Goal: Navigation & Orientation: Find specific page/section

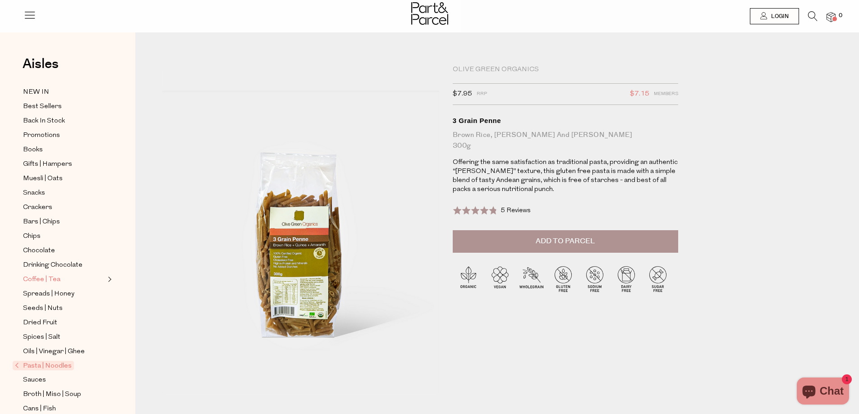
scroll to position [45, 0]
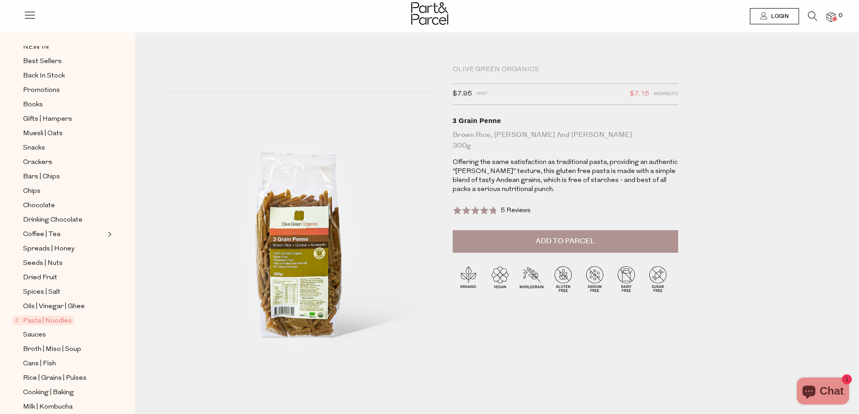
click at [31, 316] on span "Pasta | Noodles" at bounding box center [43, 320] width 61 height 9
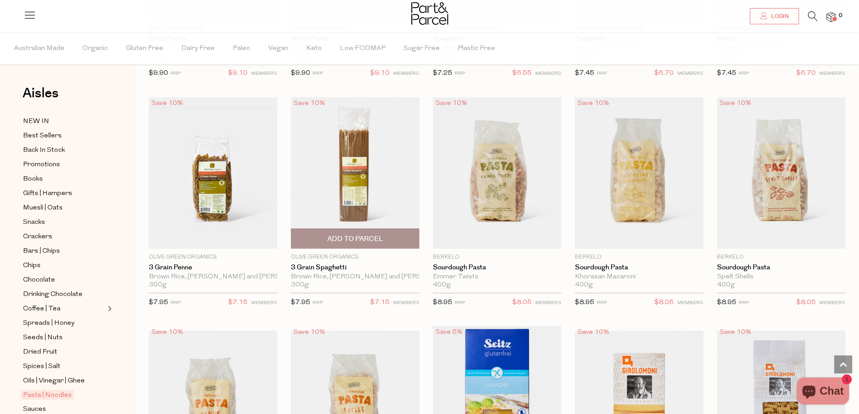
scroll to position [721, 0]
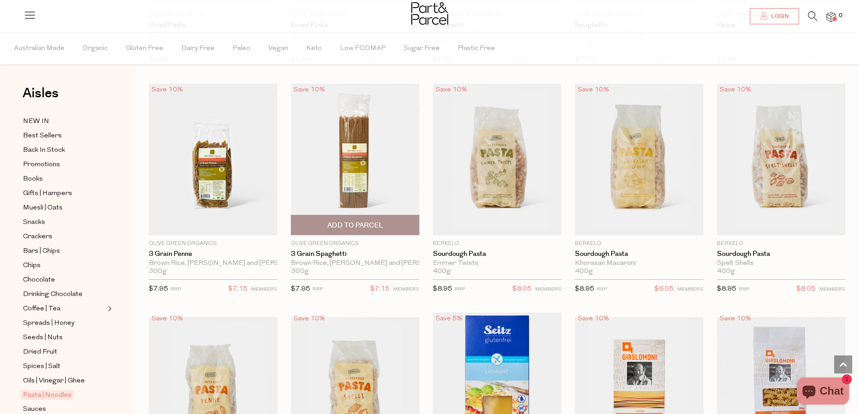
click at [388, 161] on img at bounding box center [355, 159] width 128 height 151
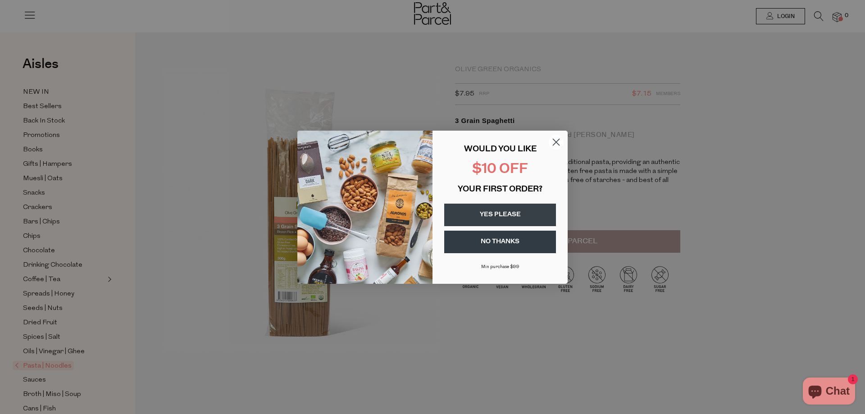
click at [549, 136] on icon "Close dialog" at bounding box center [557, 142] width 16 height 16
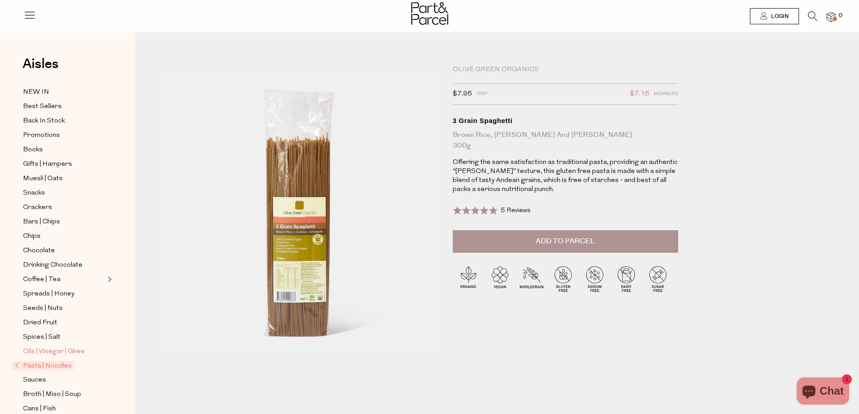
click at [51, 347] on span "Oils | Vinegar | Ghee" at bounding box center [54, 352] width 62 height 11
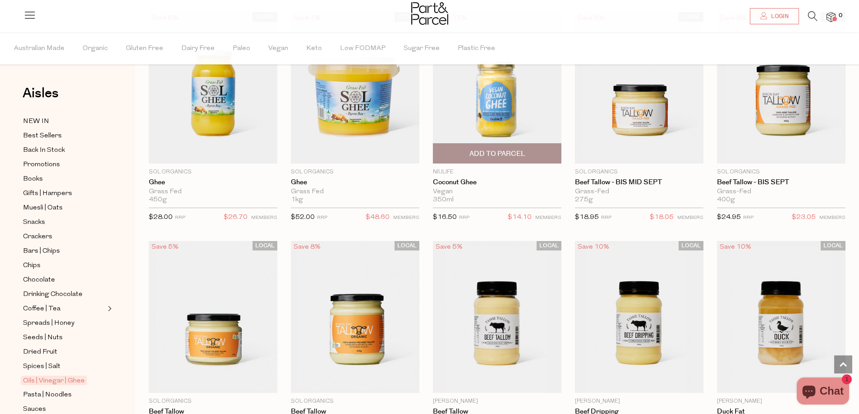
scroll to position [1082, 0]
